Goal: Check status: Check status

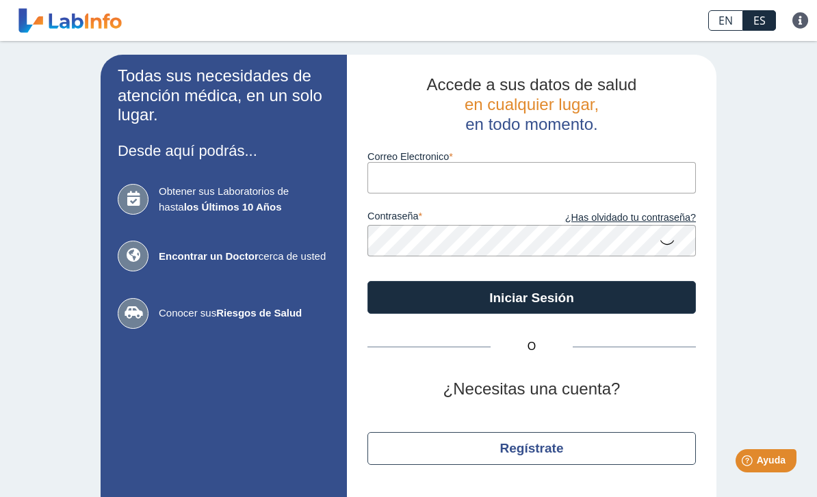
click at [593, 173] on input "Correo Electronico" at bounding box center [531, 177] width 328 height 31
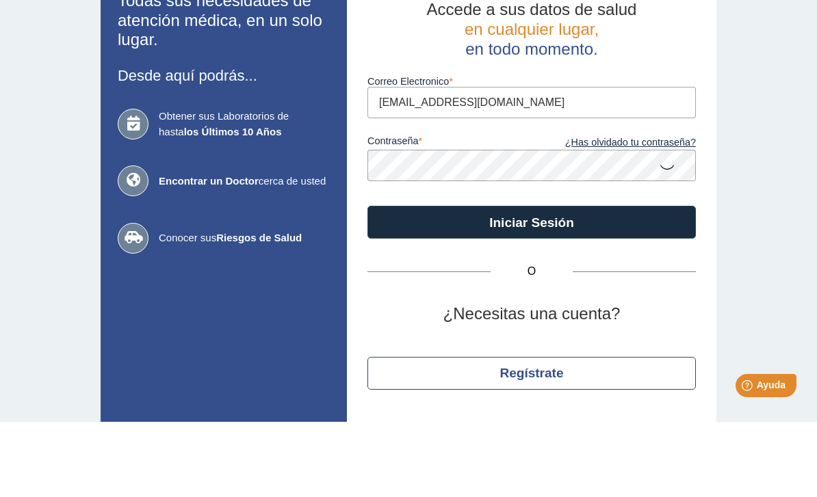
type input "[EMAIL_ADDRESS][DOMAIN_NAME]"
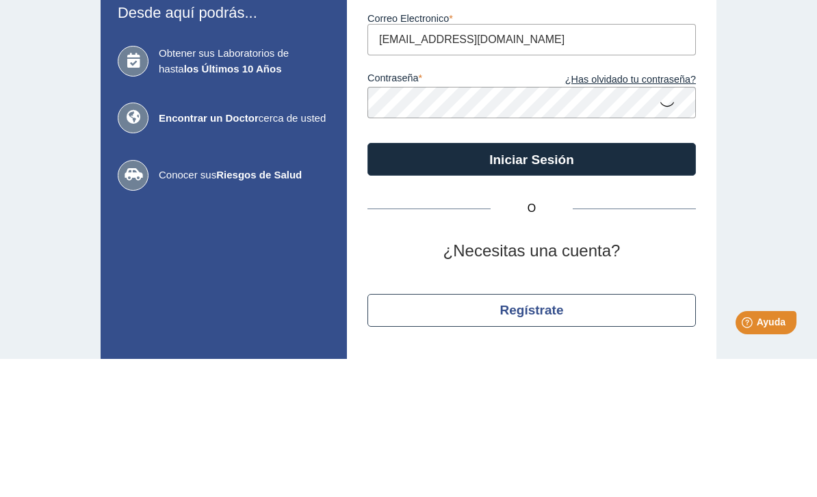
click at [608, 281] on button "Iniciar Sesión" at bounding box center [531, 297] width 328 height 33
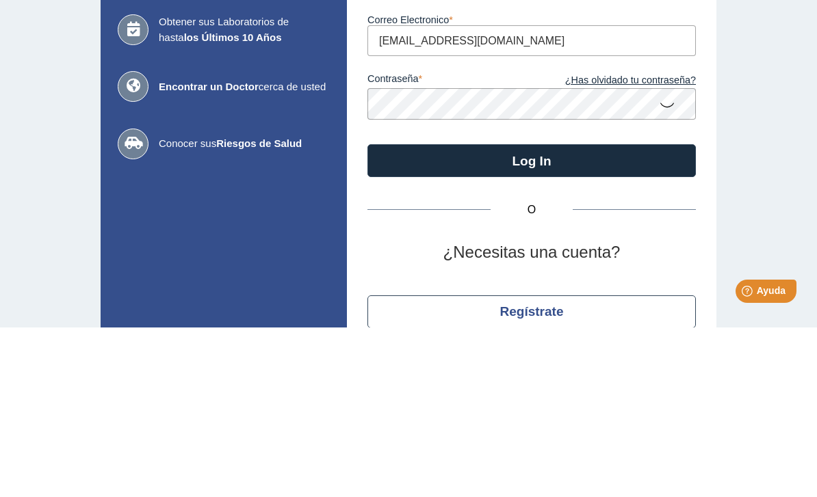
click at [575, 314] on button "Log In" at bounding box center [531, 330] width 328 height 33
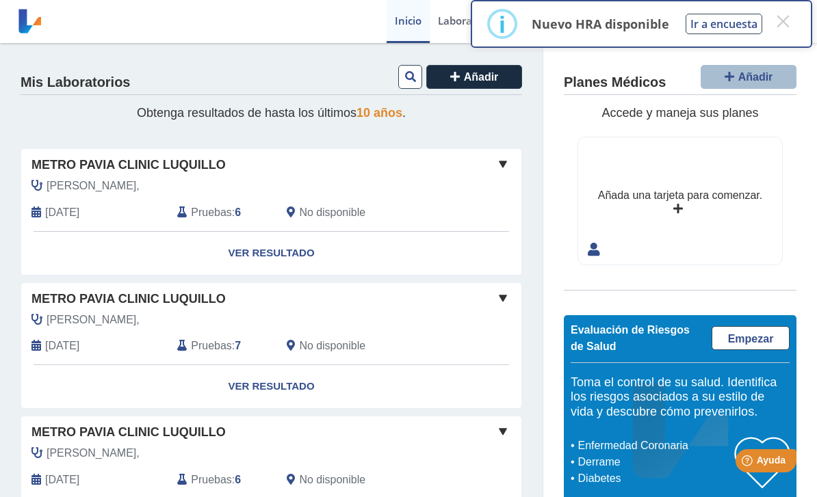
click at [283, 246] on link "Ver Resultado" at bounding box center [271, 253] width 500 height 43
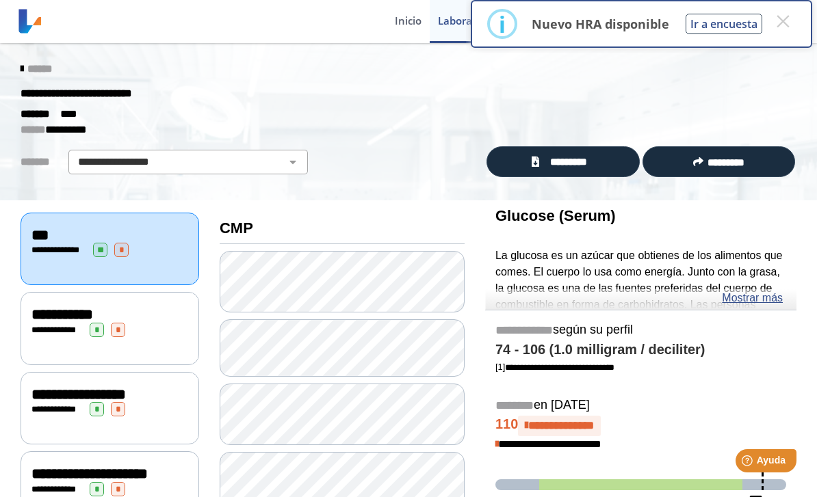
click at [125, 324] on span "*" at bounding box center [118, 330] width 14 height 14
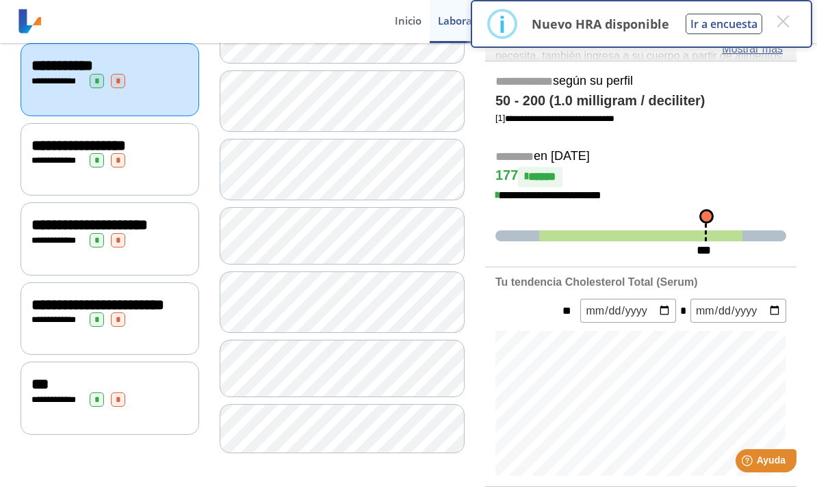
scroll to position [248, 0]
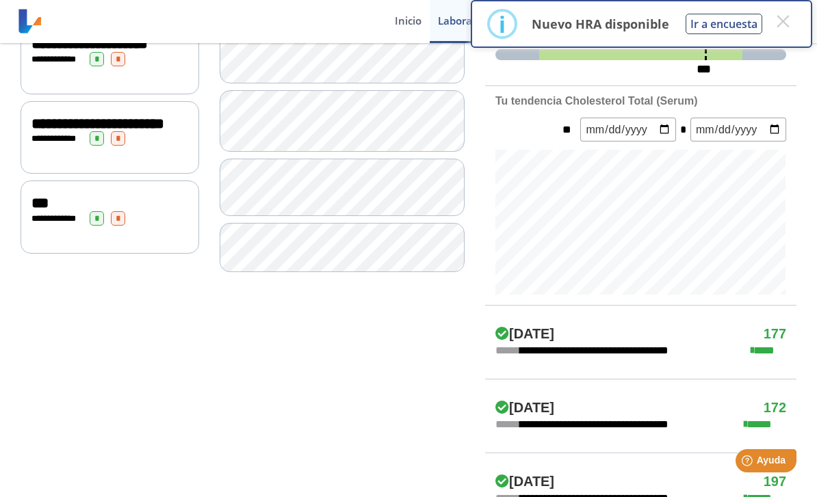
click at [77, 226] on div "**********" at bounding box center [109, 218] width 157 height 14
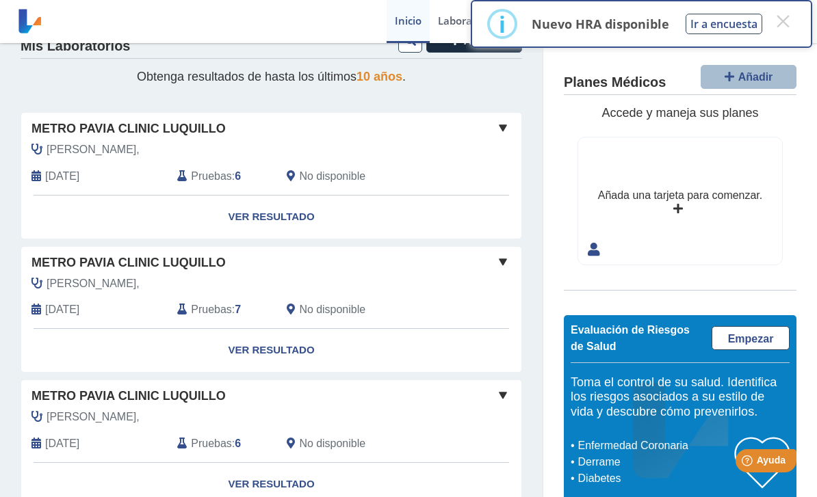
scroll to position [37, 0]
click at [272, 210] on link "Ver Resultado" at bounding box center [271, 216] width 500 height 43
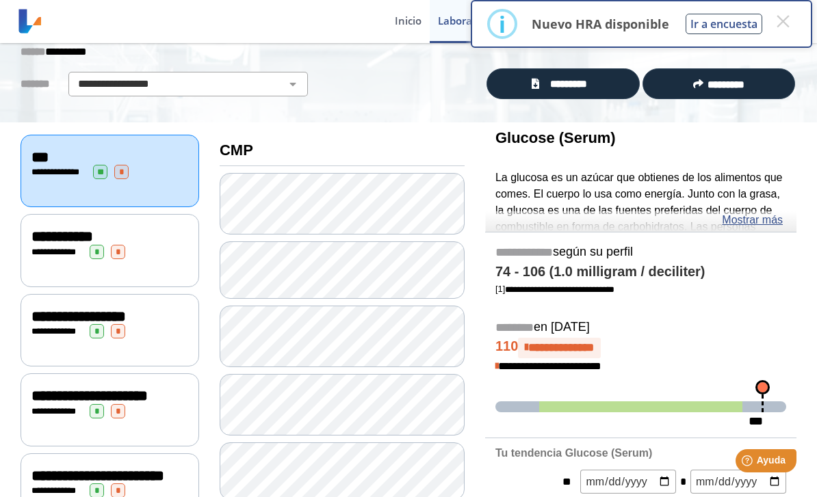
scroll to position [81, 0]
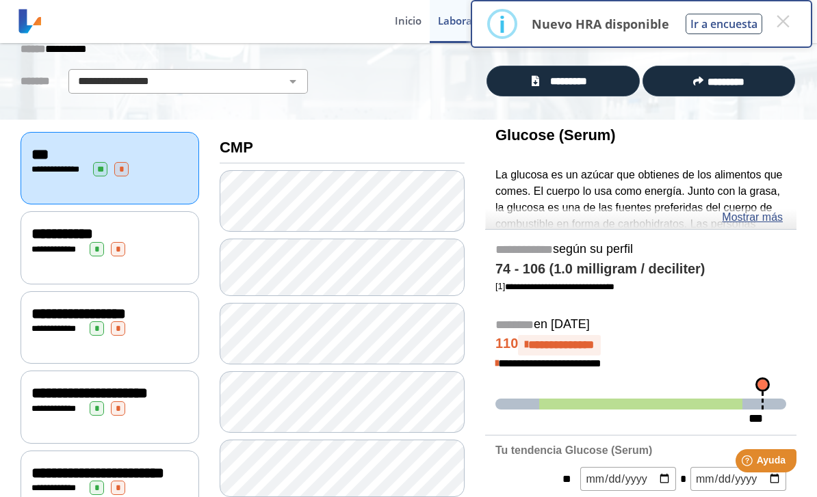
click at [62, 250] on div "**********" at bounding box center [109, 249] width 157 height 14
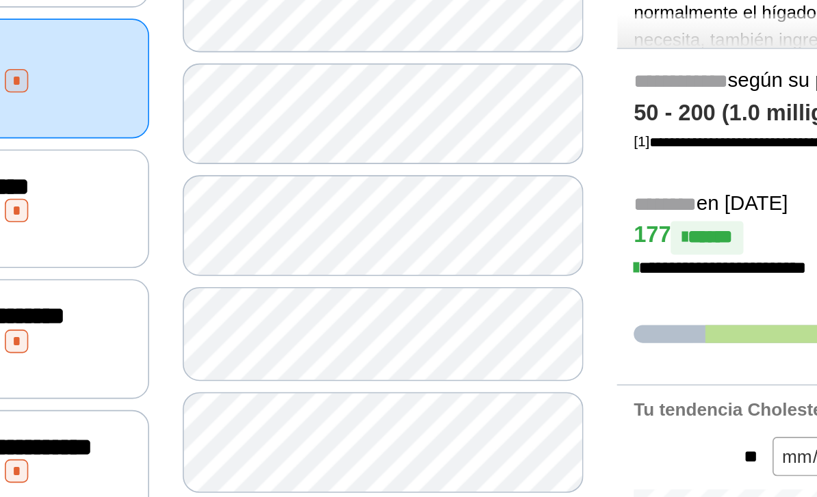
scroll to position [163, 0]
